Goal: Task Accomplishment & Management: Manage account settings

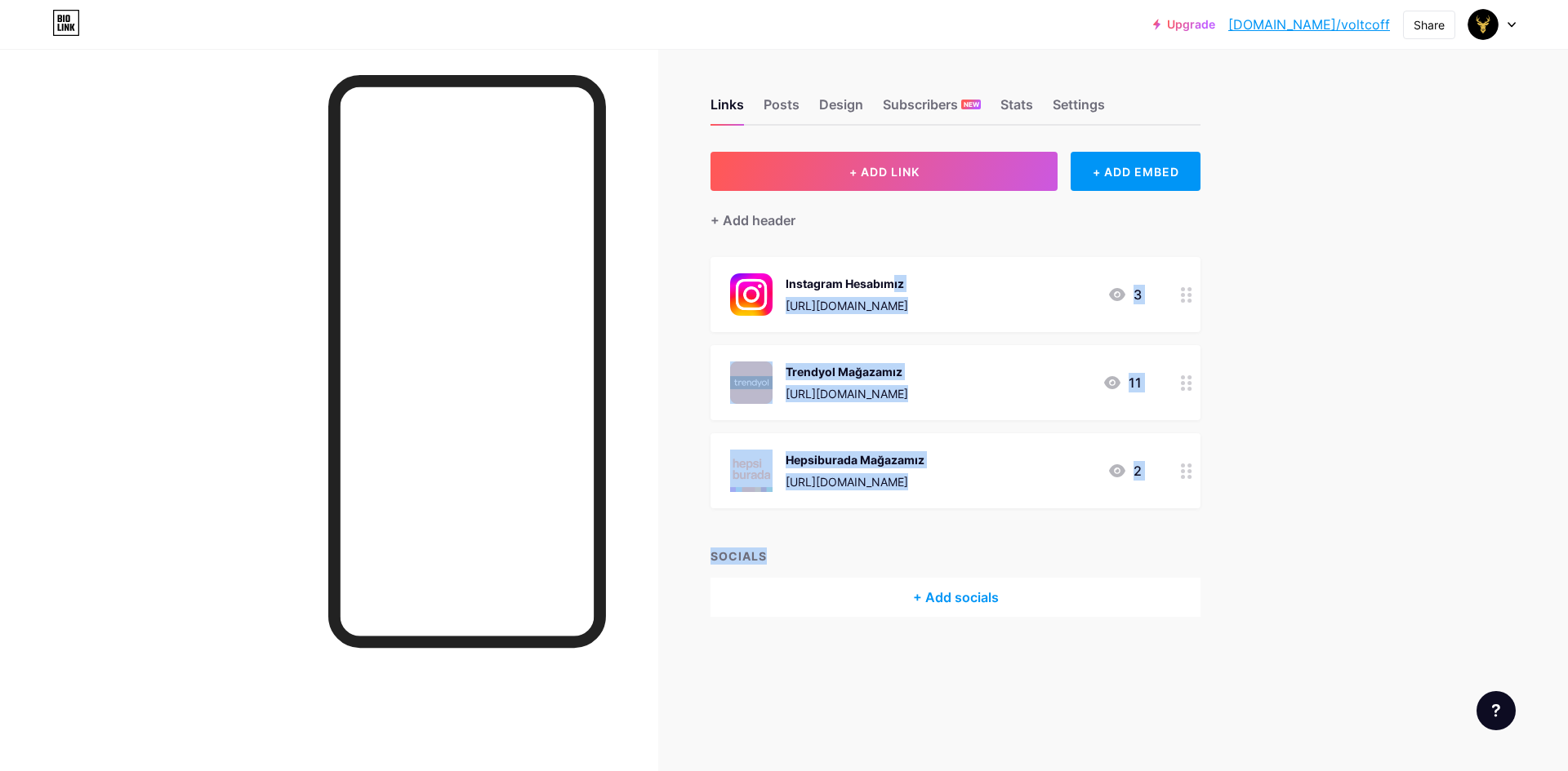
drag, startPoint x: 1245, startPoint y: 512, endPoint x: 808, endPoint y: 251, distance: 509.0
click at [808, 251] on div "Links Posts Design Subscribers NEW Stats Settings + ADD LINK + ADD EMBED + Add …" at bounding box center [634, 374] width 1269 height 650
click at [1361, 301] on div "Upgrade bio.link/voltco... bio.link/voltcoff Share Switch accounts Volt Coffee …" at bounding box center [784, 386] width 1568 height 771
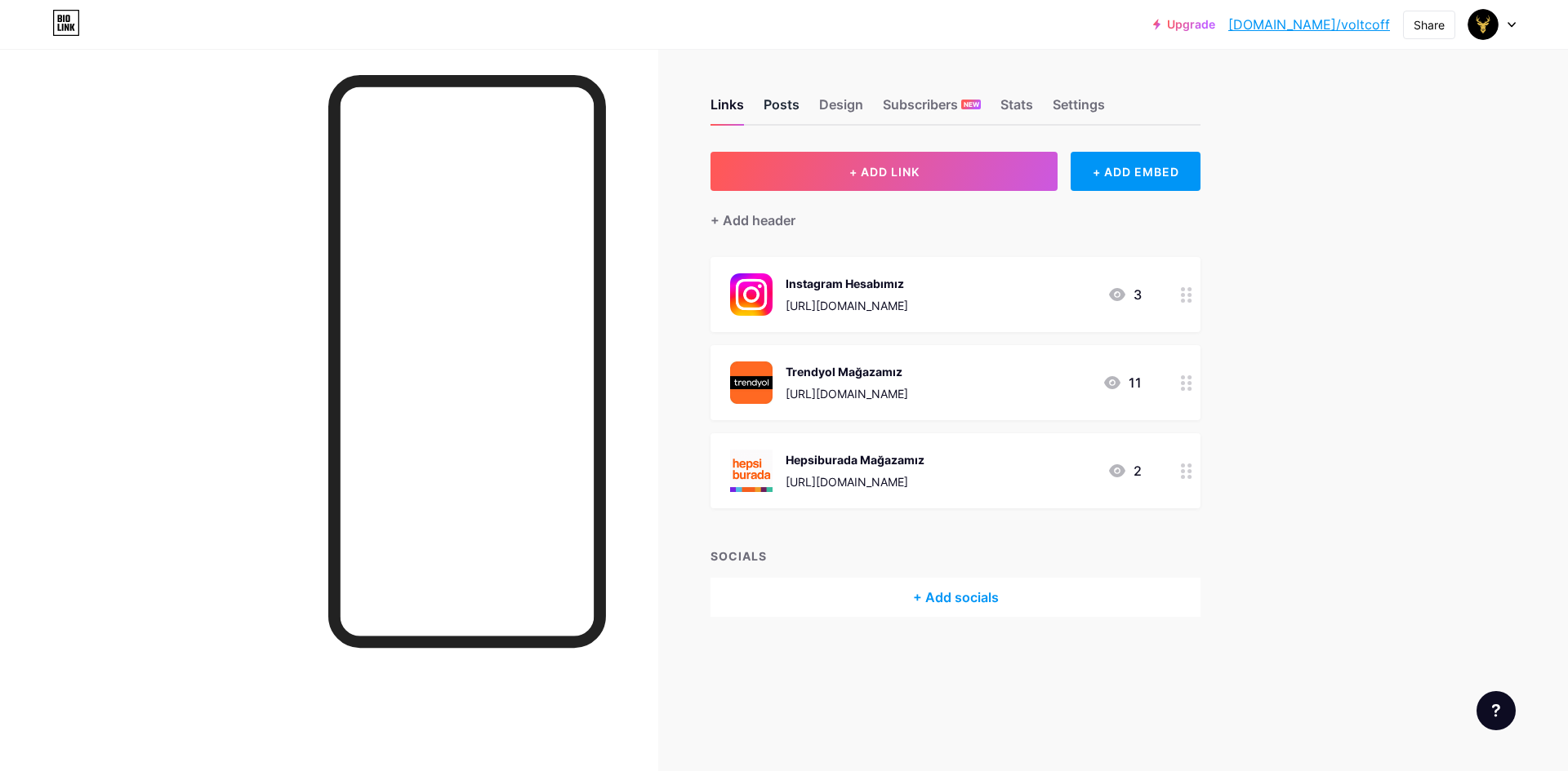
click at [785, 103] on div "Posts" at bounding box center [780, 110] width 36 height 29
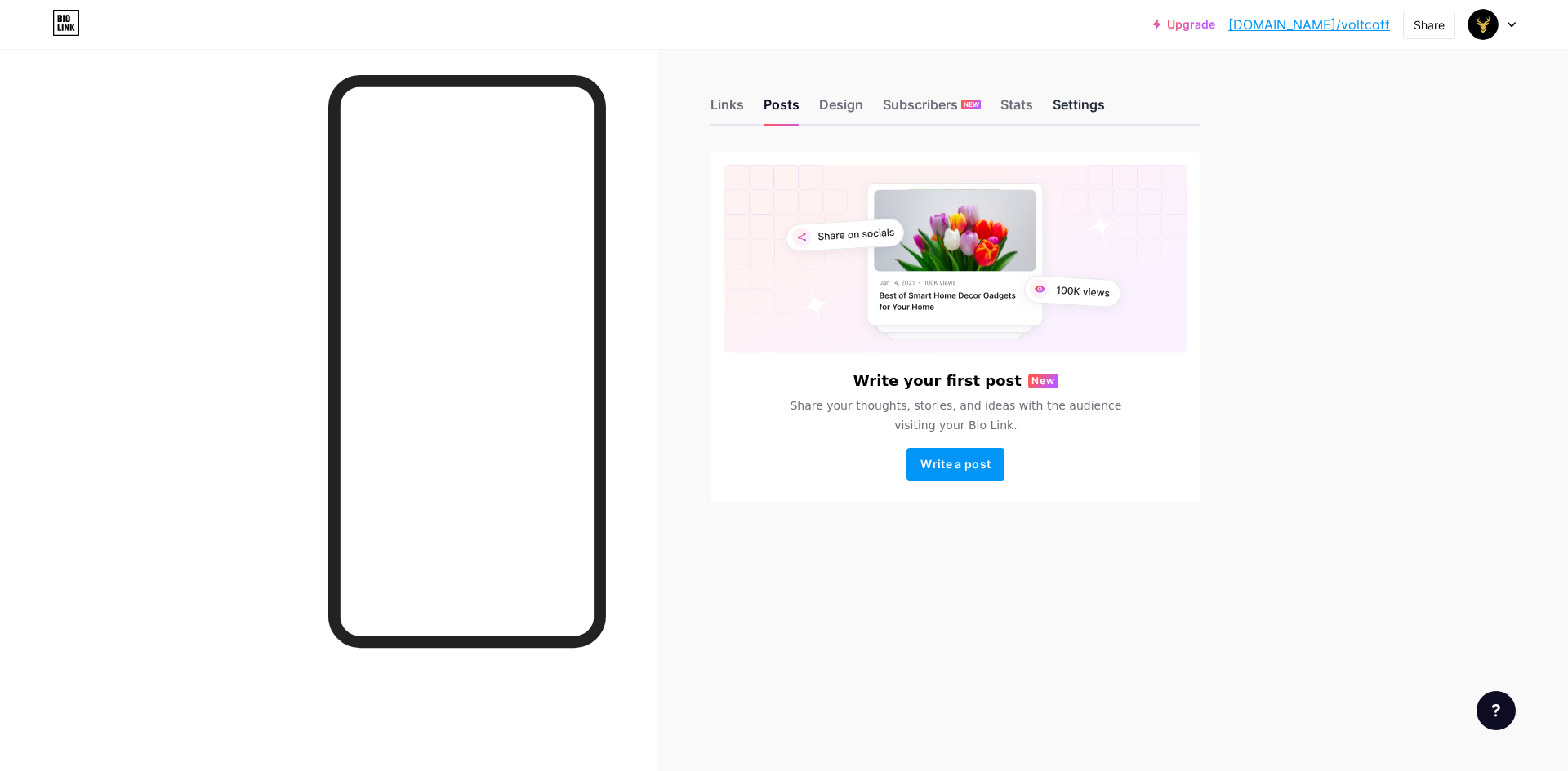
click at [1075, 104] on div "Settings" at bounding box center [1078, 110] width 52 height 29
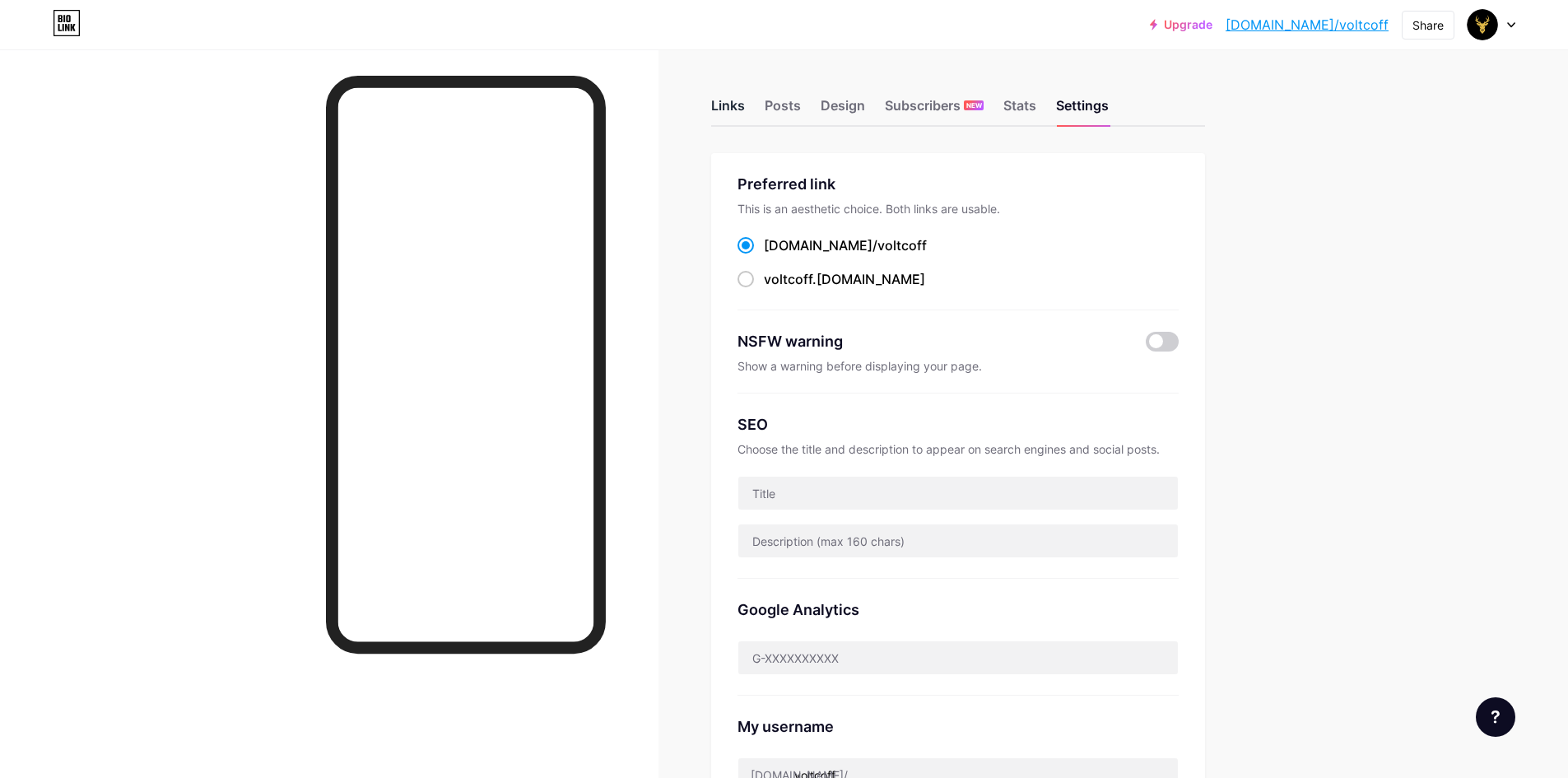
click at [732, 105] on div "Links" at bounding box center [728, 111] width 34 height 29
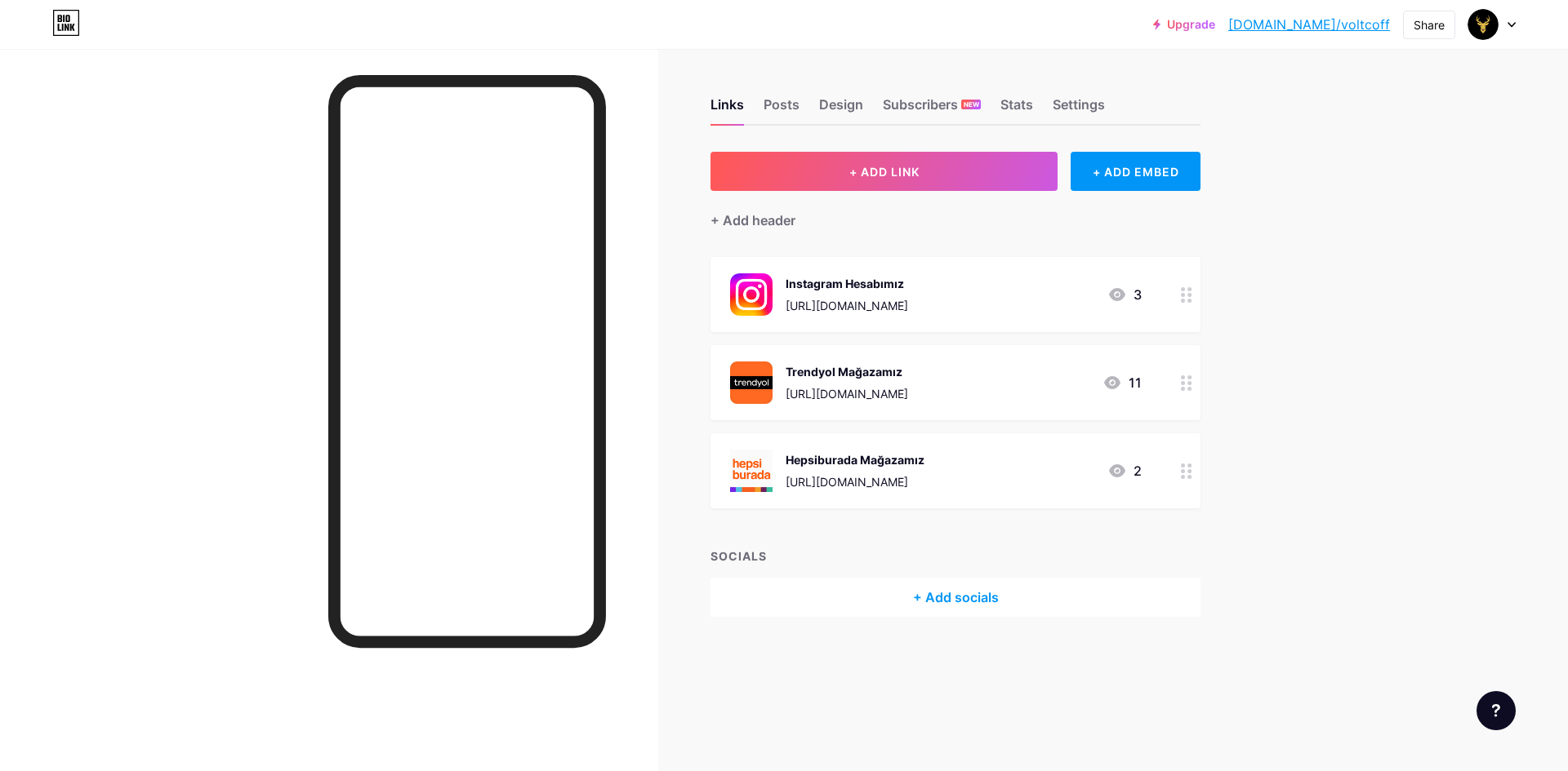
click at [1501, 31] on div at bounding box center [1492, 25] width 48 height 29
click at [1434, 111] on div "[DOMAIN_NAME]/voltcoff" at bounding box center [1420, 113] width 121 height 13
click at [1500, 22] on div at bounding box center [1492, 25] width 48 height 29
click at [1388, 191] on link "Account settings" at bounding box center [1414, 185] width 203 height 44
click at [789, 111] on div "Posts" at bounding box center [780, 110] width 36 height 29
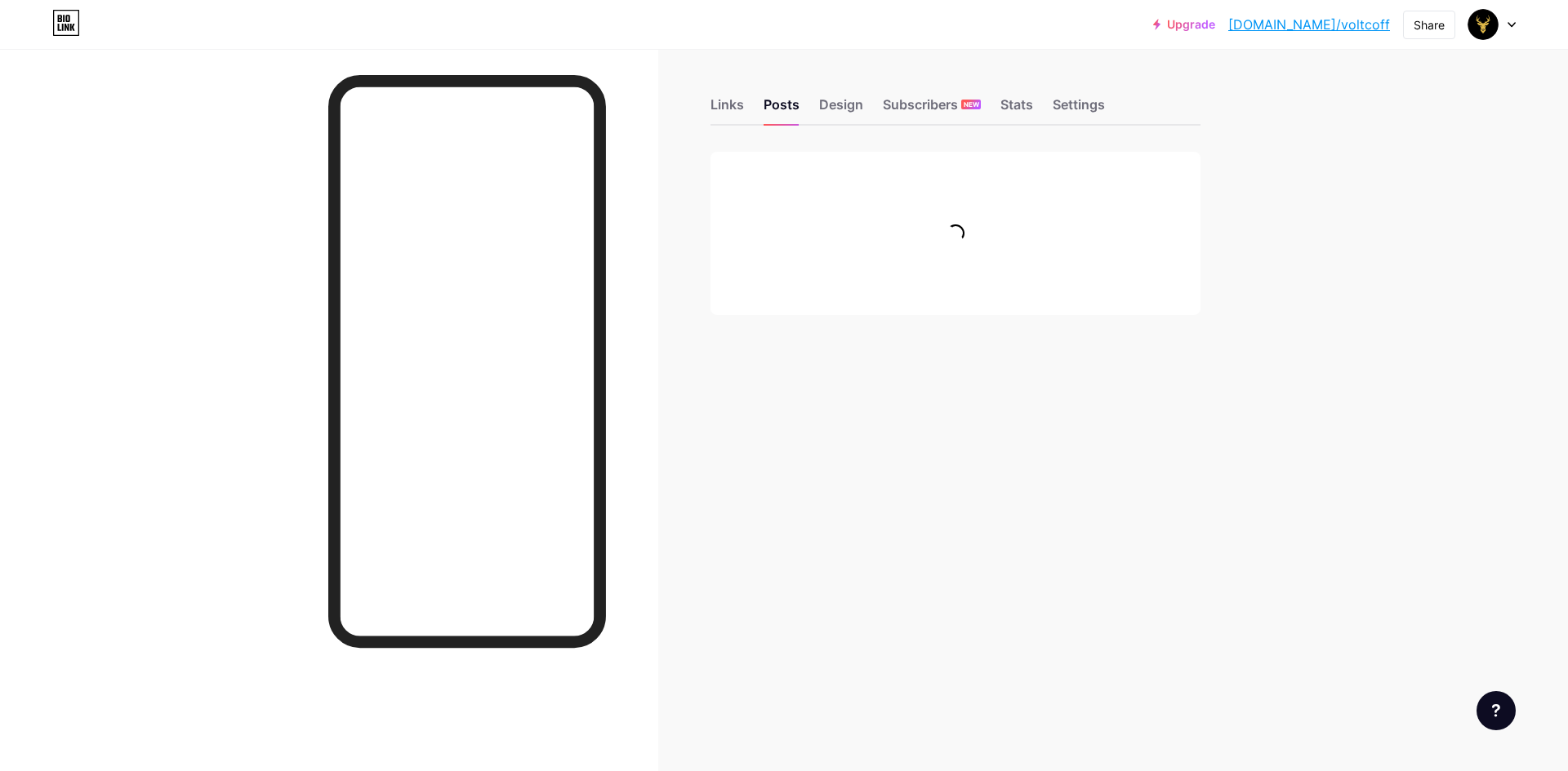
click at [871, 107] on div "Links Posts Design Subscribers NEW Stats Settings" at bounding box center [955, 97] width 490 height 58
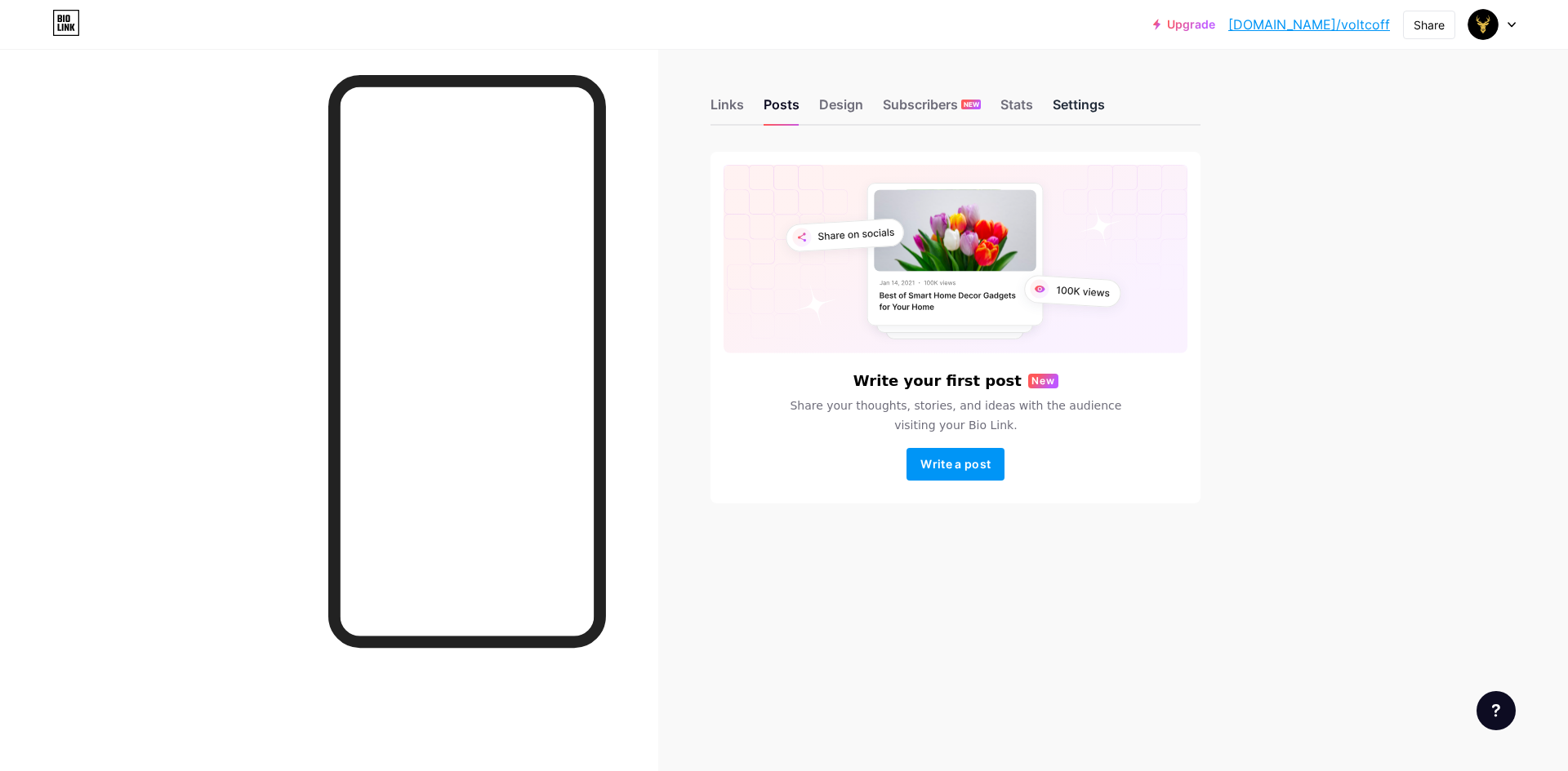
click at [1087, 98] on div "Settings" at bounding box center [1078, 110] width 52 height 29
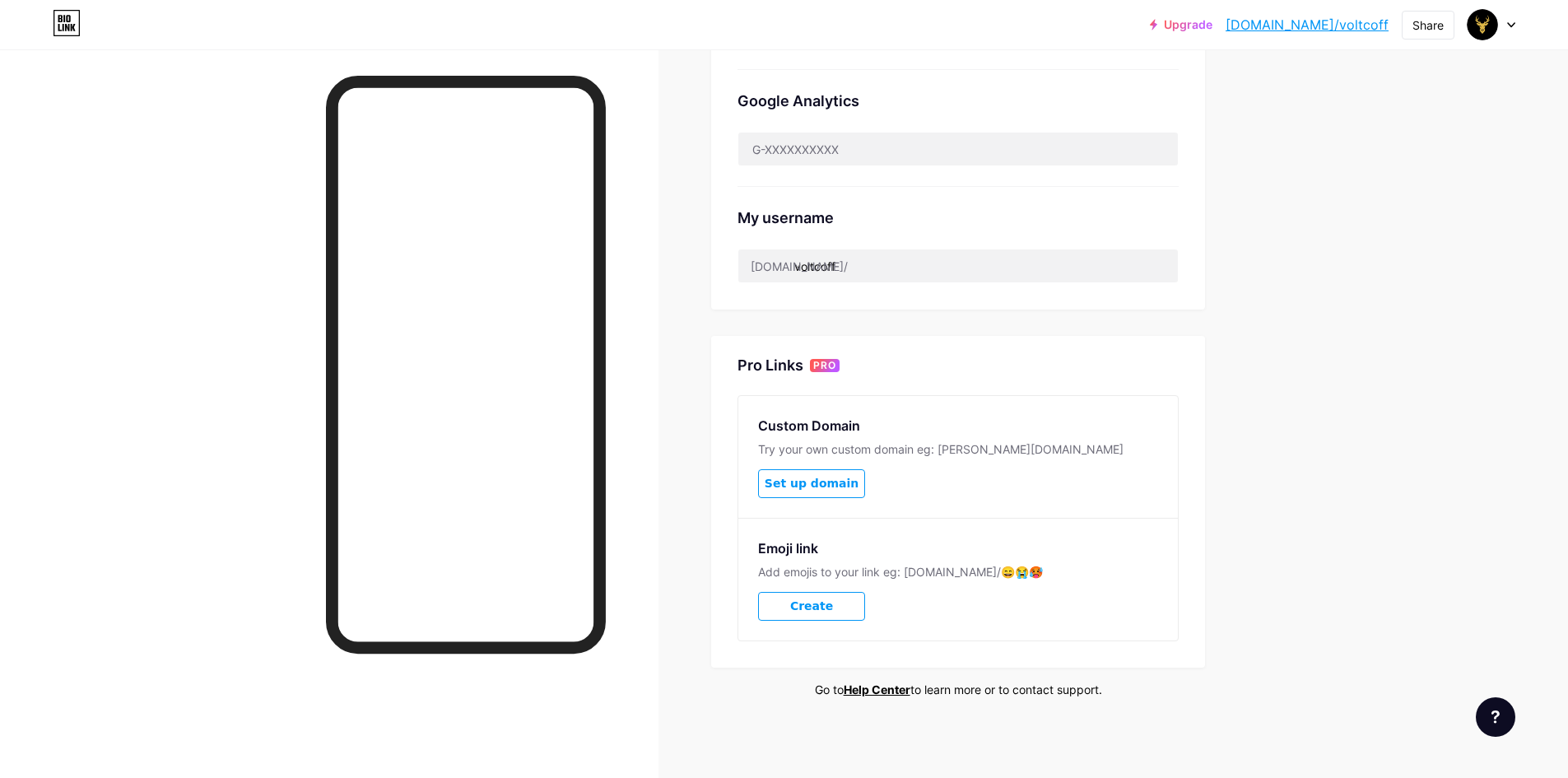
scroll to position [510, 0]
click at [863, 269] on input "voltcoff" at bounding box center [958, 265] width 439 height 33
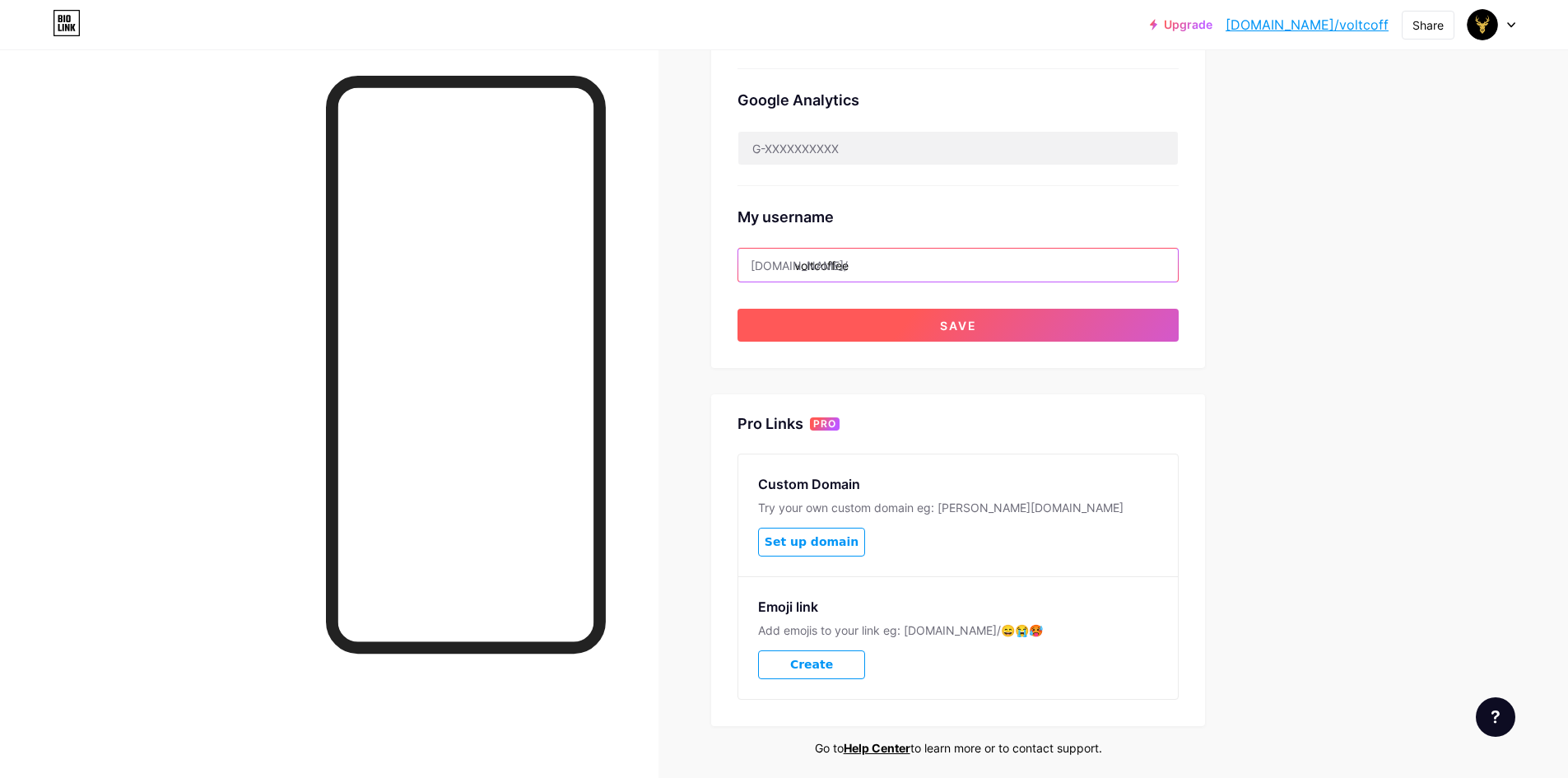
type input "voltcoffee"
click at [936, 329] on button "Save" at bounding box center [958, 325] width 441 height 33
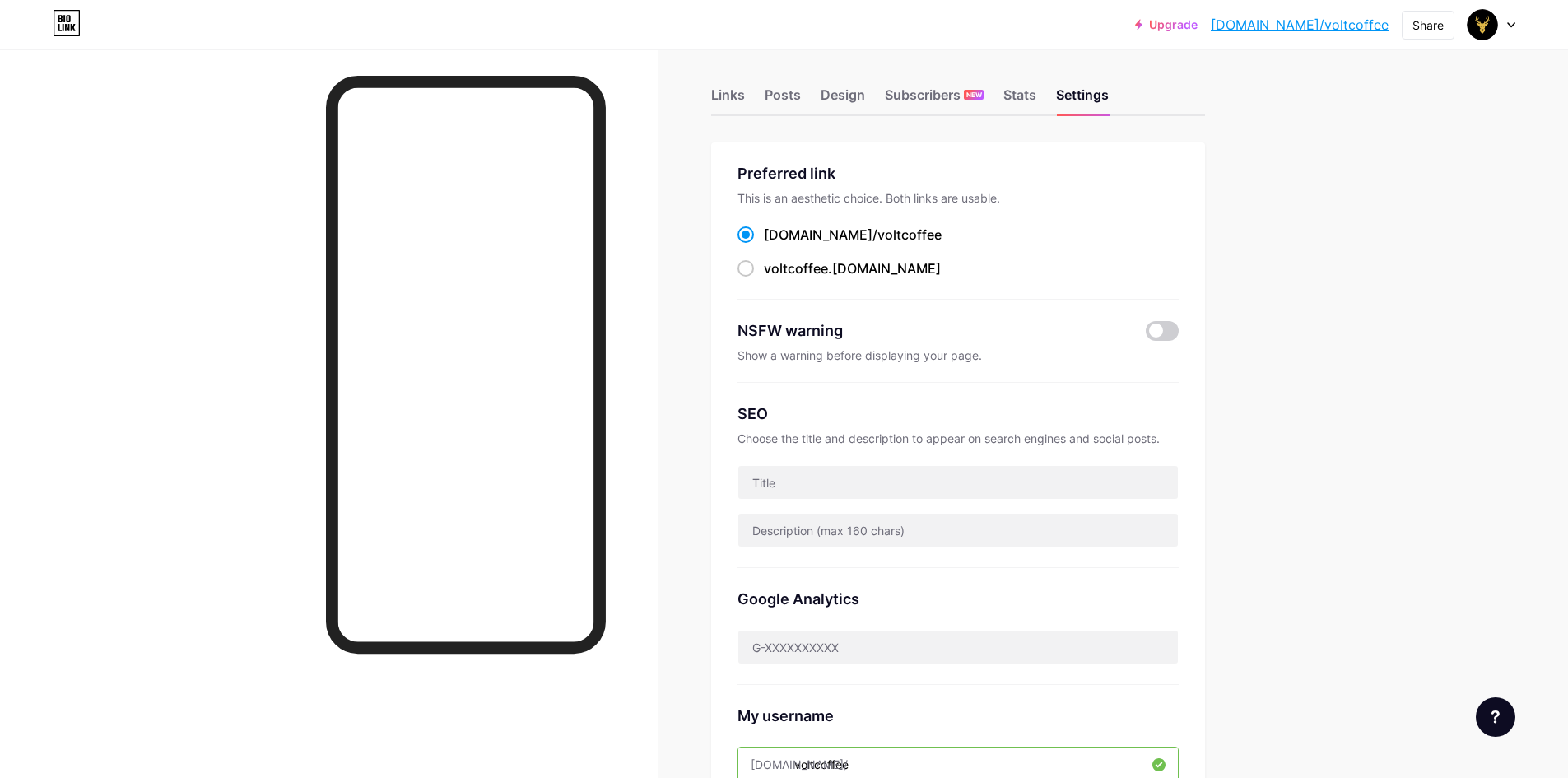
scroll to position [0, 0]
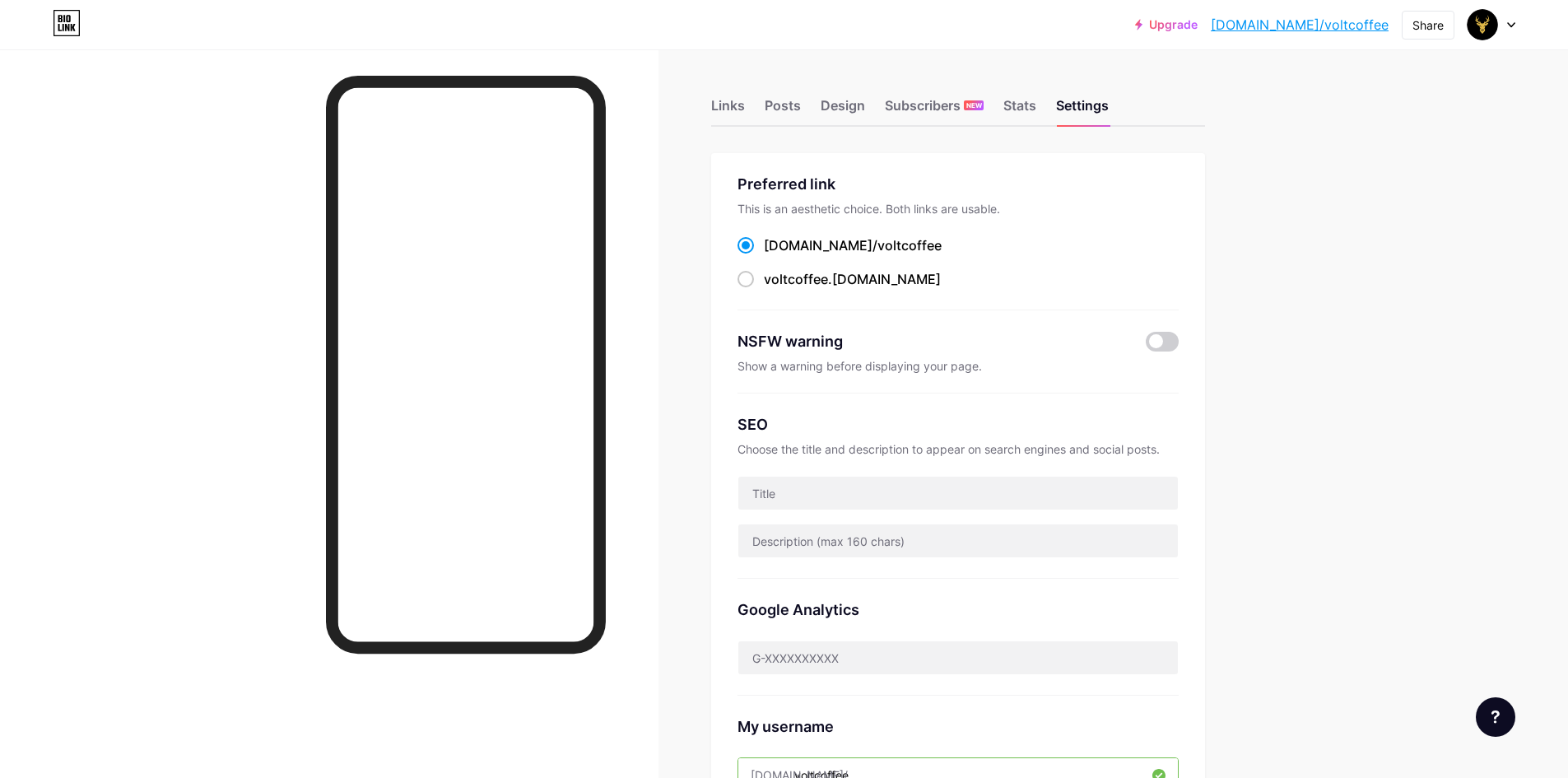
click at [1321, 20] on link "[DOMAIN_NAME]/voltcoffee" at bounding box center [1299, 24] width 178 height 19
